Goal: Task Accomplishment & Management: Manage account settings

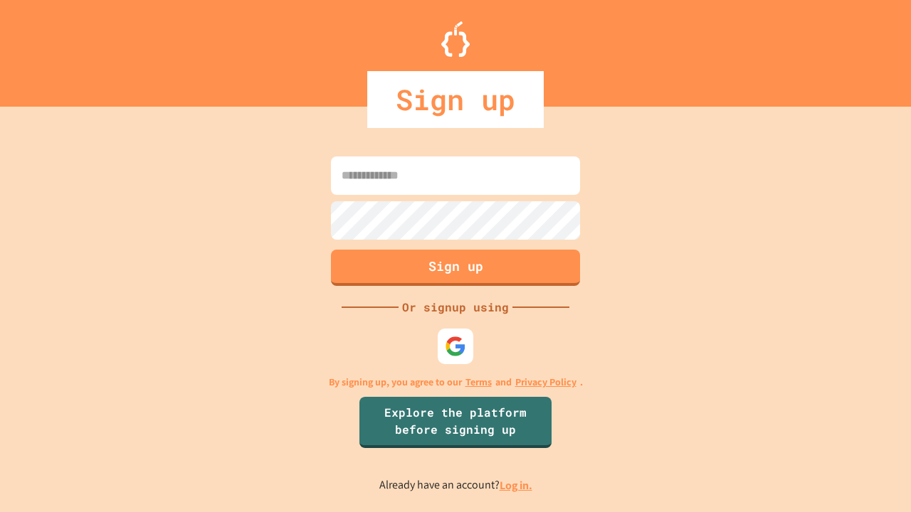
click at [516, 485] on link "Log in." at bounding box center [515, 485] width 33 height 15
